Goal: Navigation & Orientation: Find specific page/section

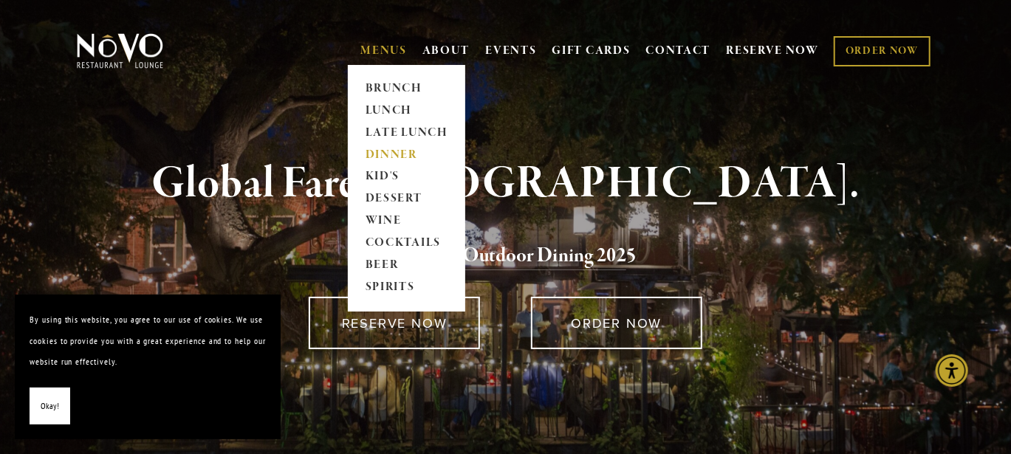
click at [383, 151] on link "DINNER" at bounding box center [406, 155] width 92 height 22
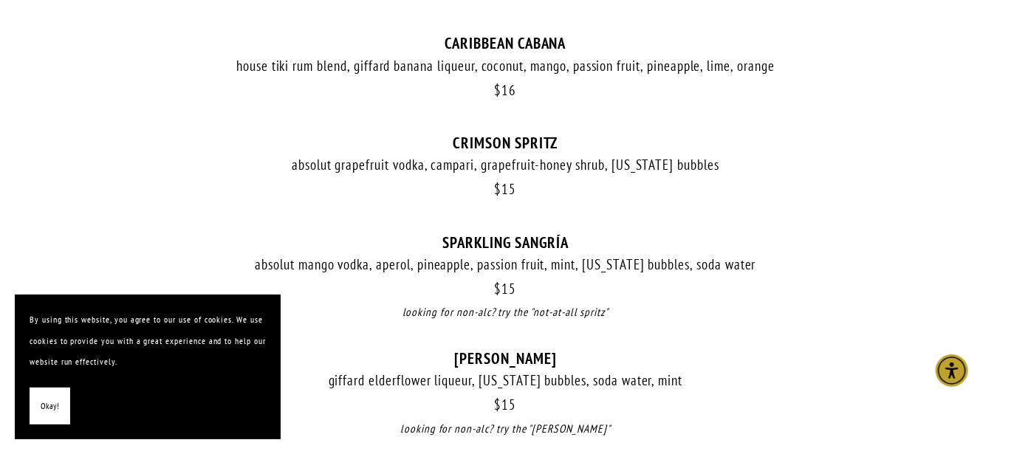
scroll to position [1698, 0]
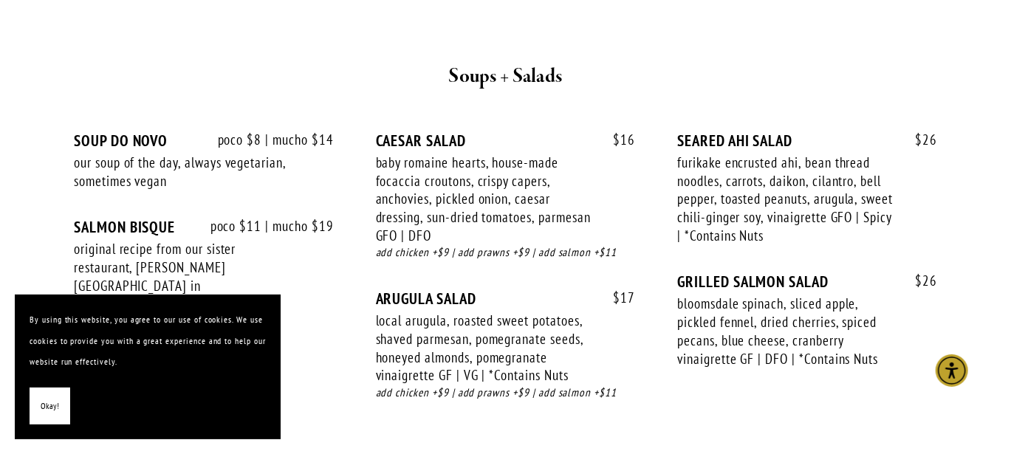
scroll to position [1553, 0]
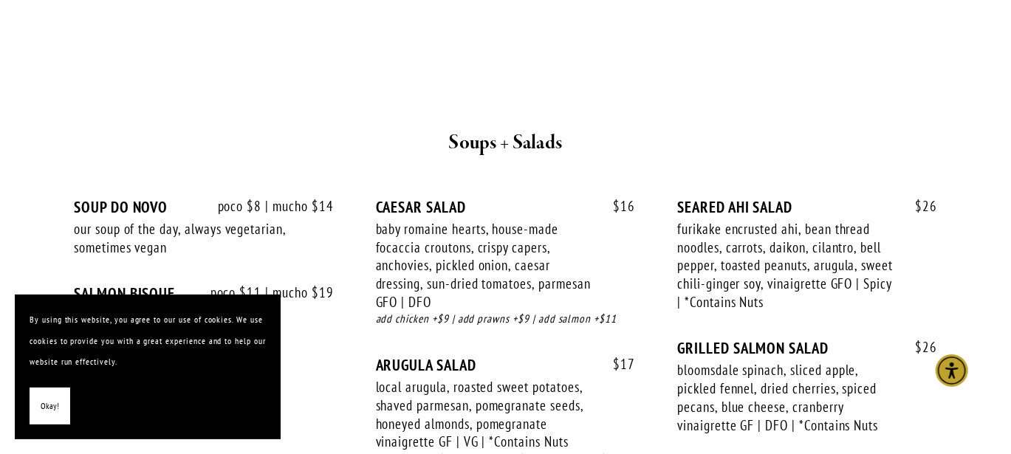
click at [49, 401] on span "Okay!" at bounding box center [50, 406] width 18 height 21
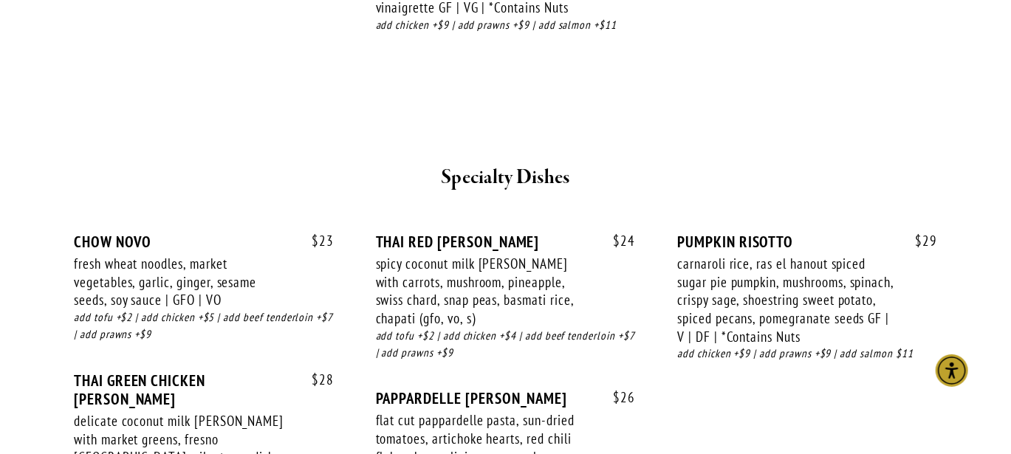
scroll to position [1997, 0]
